Goal: Find specific page/section: Find specific page/section

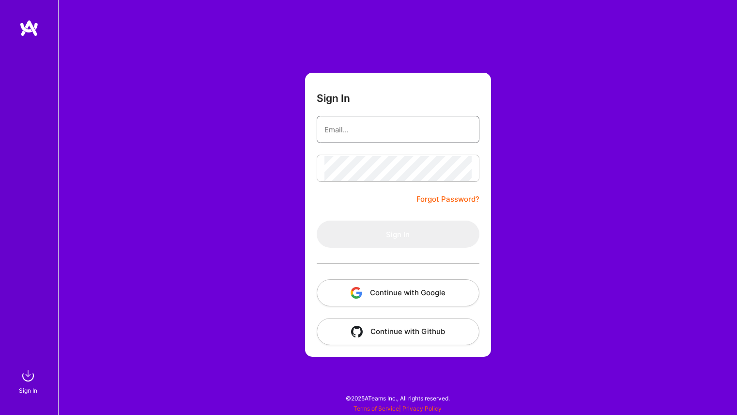
type input "w@[DOMAIN_NAME]"
click at [398, 234] on button "Sign In" at bounding box center [398, 233] width 163 height 27
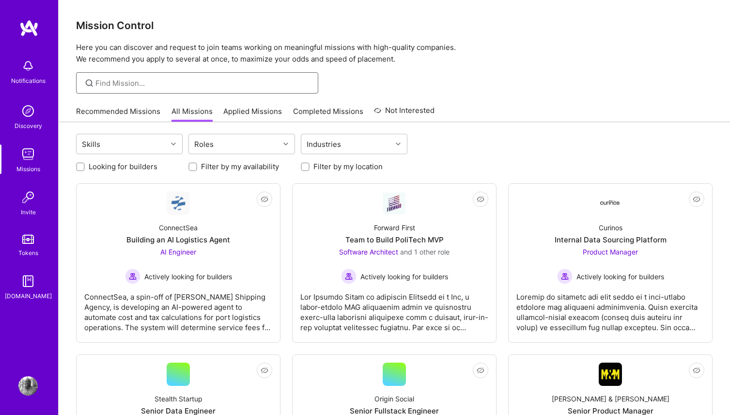
click at [108, 86] on input at bounding box center [203, 83] width 216 height 10
type input "IOS"
drag, startPoint x: 99, startPoint y: 76, endPoint x: 82, endPoint y: 75, distance: 17.0
click at [82, 75] on div "IOS" at bounding box center [197, 82] width 242 height 21
drag, startPoint x: 113, startPoint y: 86, endPoint x: 75, endPoint y: 85, distance: 38.8
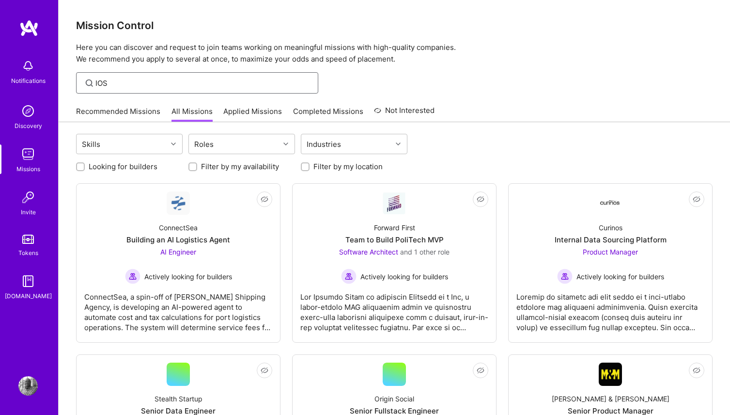
click at [75, 85] on div "IOS" at bounding box center [394, 82] width 671 height 21
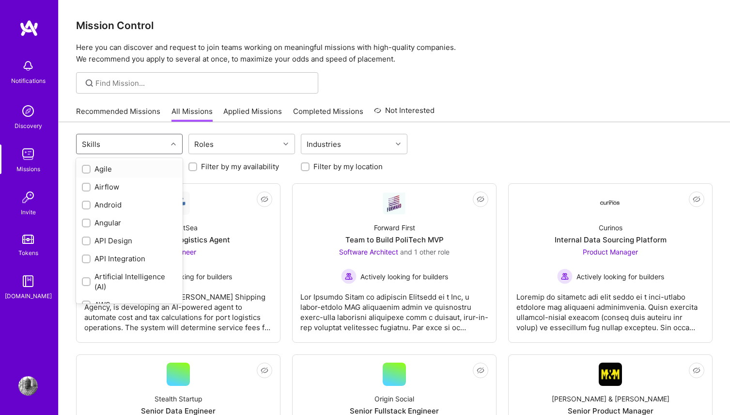
click at [174, 143] on icon at bounding box center [173, 143] width 5 height 5
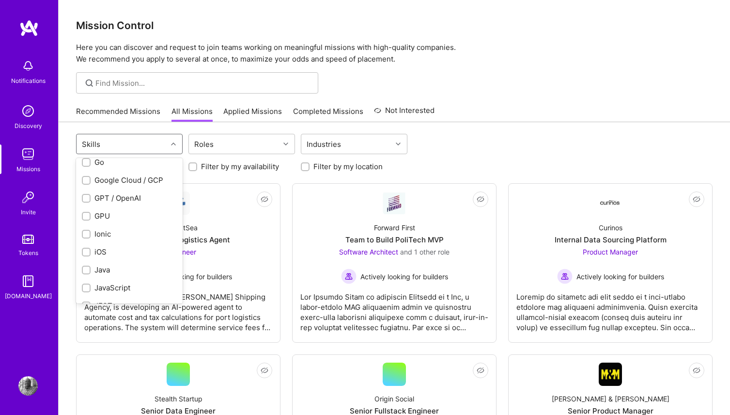
scroll to position [475, 0]
click at [96, 244] on div "iOS" at bounding box center [129, 241] width 95 height 10
checkbox input "true"
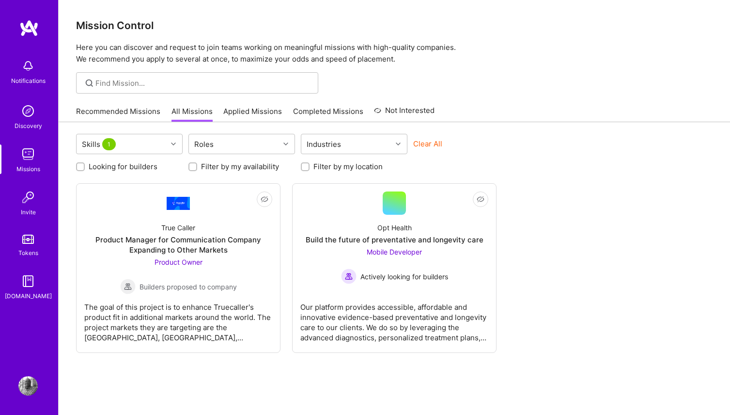
click at [68, 244] on div "Skills 1 Roles Industries Clear All Looking for builders Filter by my availabil…" at bounding box center [394, 288] width 671 height 332
